Goal: Information Seeking & Learning: Learn about a topic

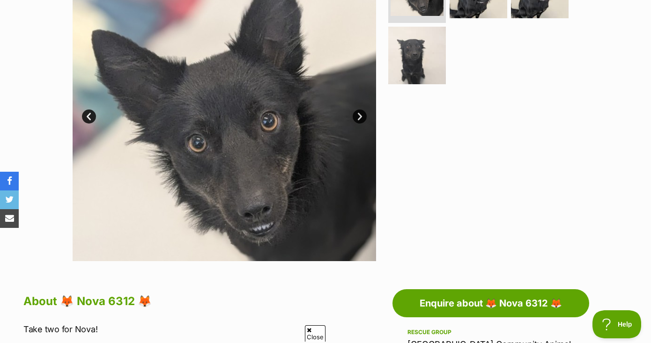
scroll to position [224, 0]
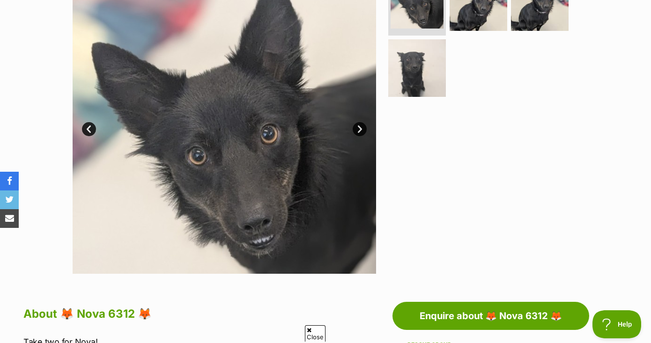
click at [361, 123] on link "Next" at bounding box center [360, 129] width 14 height 14
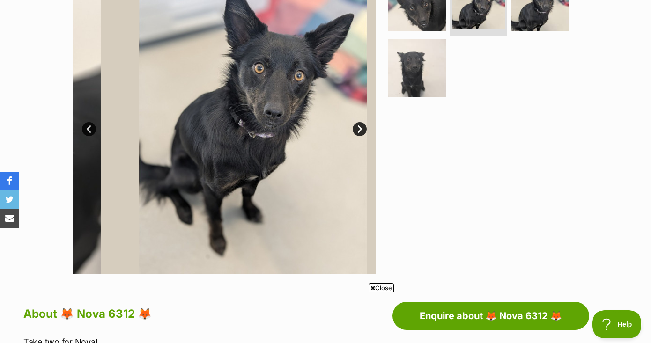
scroll to position [0, 0]
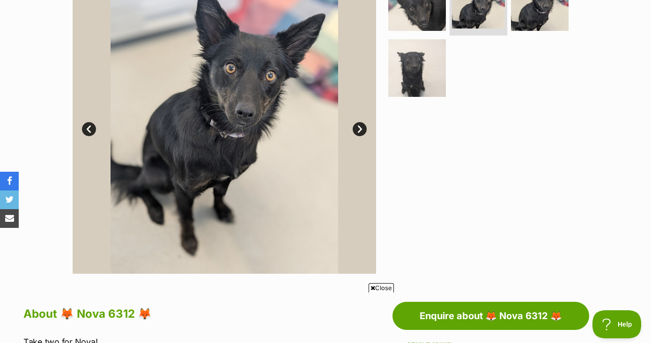
click at [361, 129] on link "Next" at bounding box center [360, 129] width 14 height 14
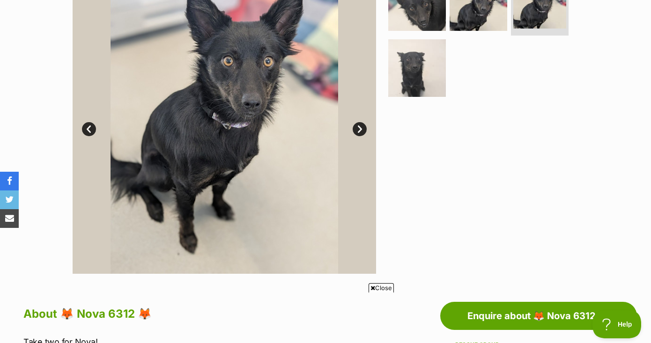
click at [361, 129] on link "Next" at bounding box center [360, 129] width 14 height 14
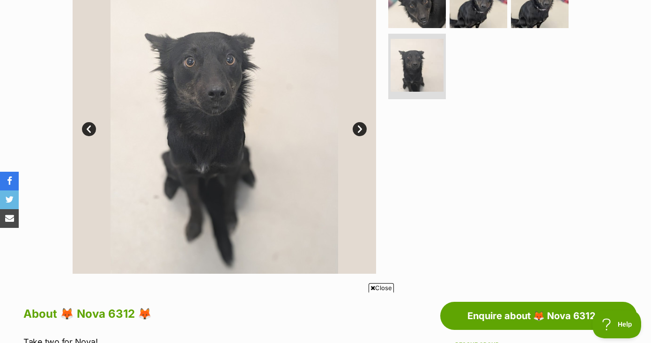
click at [361, 129] on link "Next" at bounding box center [360, 129] width 14 height 14
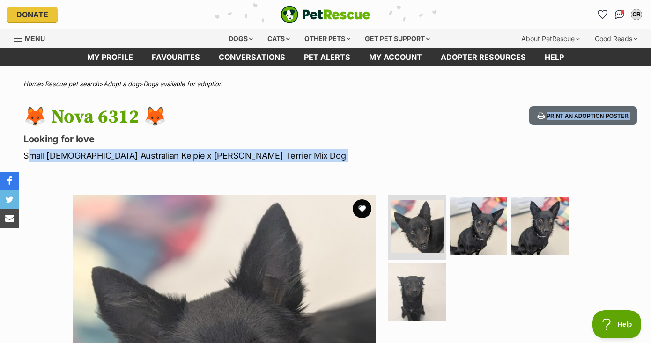
drag, startPoint x: 22, startPoint y: 157, endPoint x: 285, endPoint y: 162, distance: 262.2
copy section "Small Female Australian Kelpie x Jack Russell Terrier Mix Dog Print an adoption…"
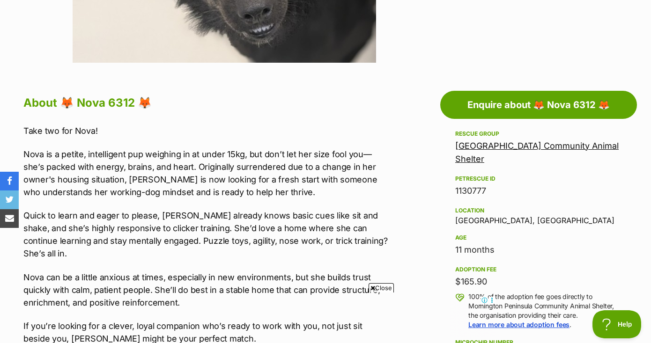
scroll to position [440, 0]
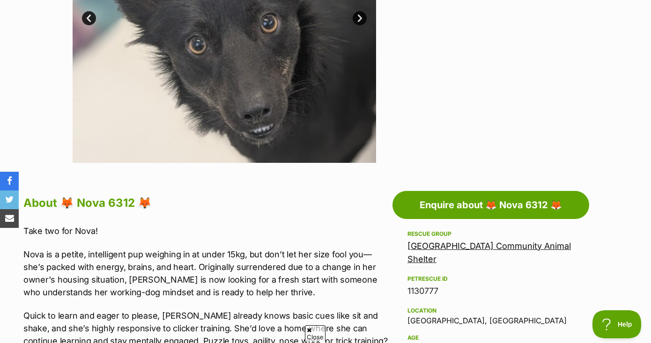
click at [504, 248] on link "[GEOGRAPHIC_DATA] Community Animal Shelter" at bounding box center [488, 252] width 163 height 23
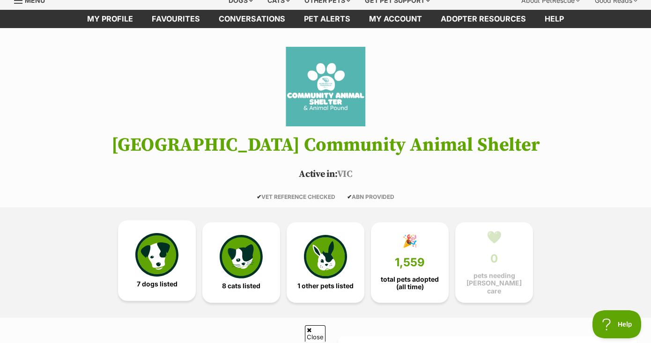
click at [160, 287] on link "7 dogs listed" at bounding box center [157, 261] width 78 height 81
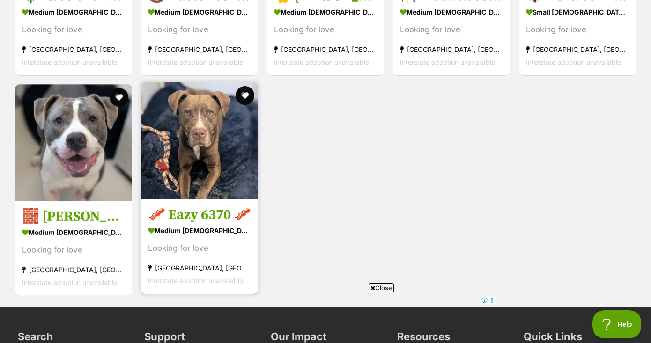
click at [182, 162] on img at bounding box center [199, 140] width 117 height 117
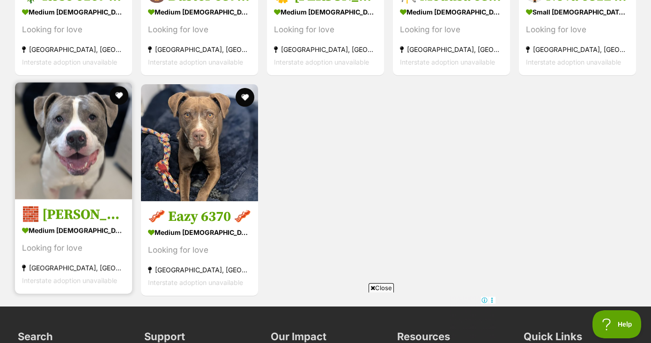
click at [49, 152] on img at bounding box center [73, 140] width 117 height 117
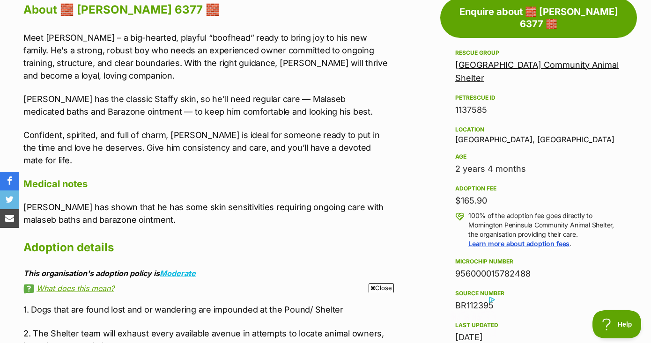
scroll to position [529, 0]
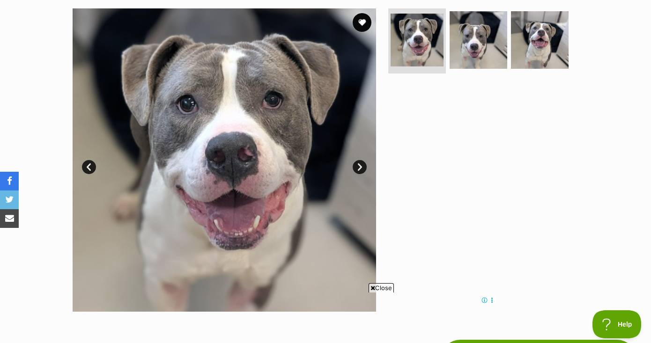
scroll to position [187, 0]
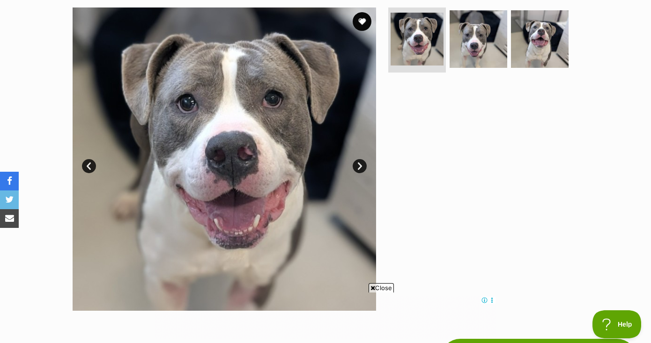
click at [365, 166] on link "Next" at bounding box center [360, 166] width 14 height 14
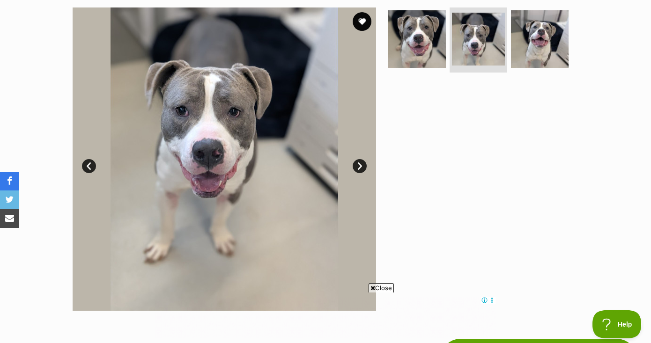
click at [362, 166] on link "Next" at bounding box center [360, 166] width 14 height 14
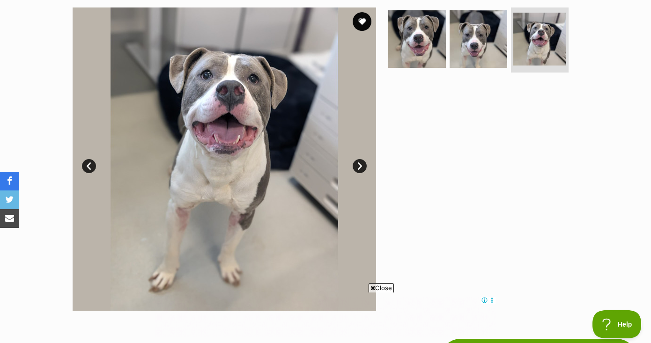
scroll to position [193, 0]
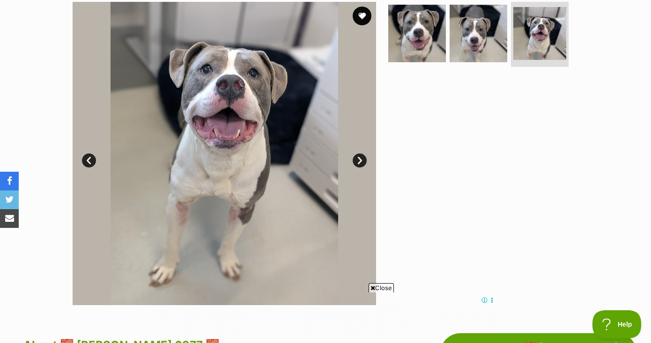
click at [362, 166] on link "Next" at bounding box center [360, 161] width 14 height 14
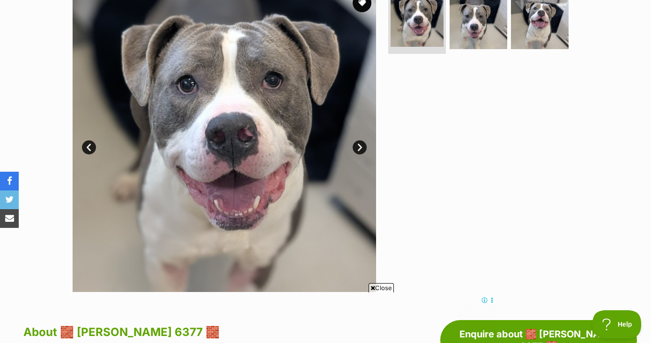
scroll to position [0, 0]
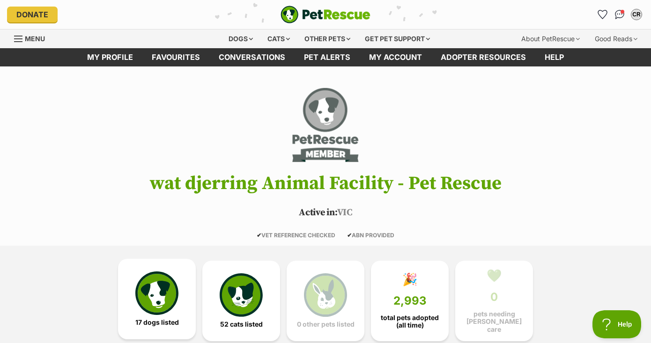
click at [155, 275] on img at bounding box center [156, 293] width 43 height 43
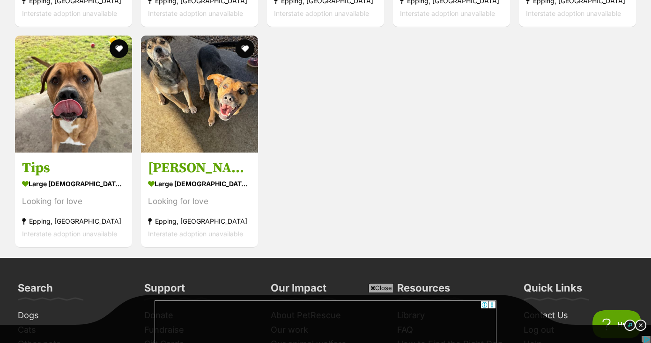
scroll to position [1565, 0]
